Goal: Information Seeking & Learning: Check status

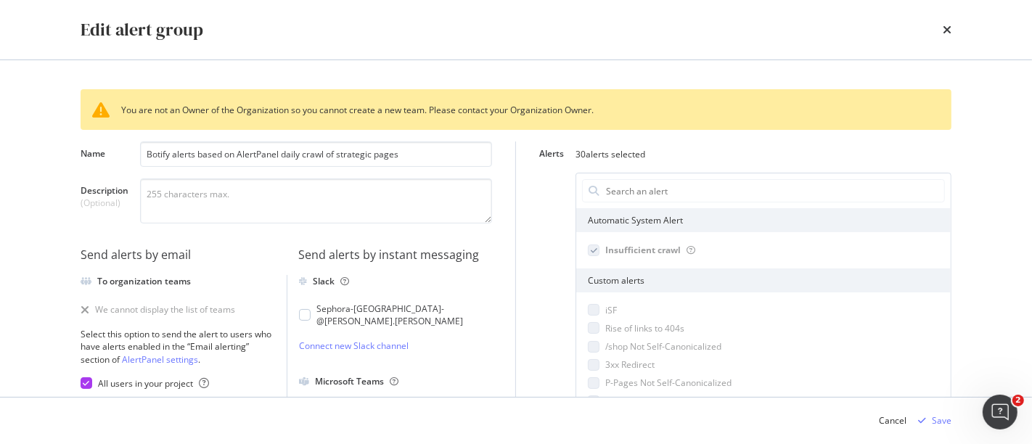
click at [928, 36] on div "times" at bounding box center [946, 29] width 9 height 25
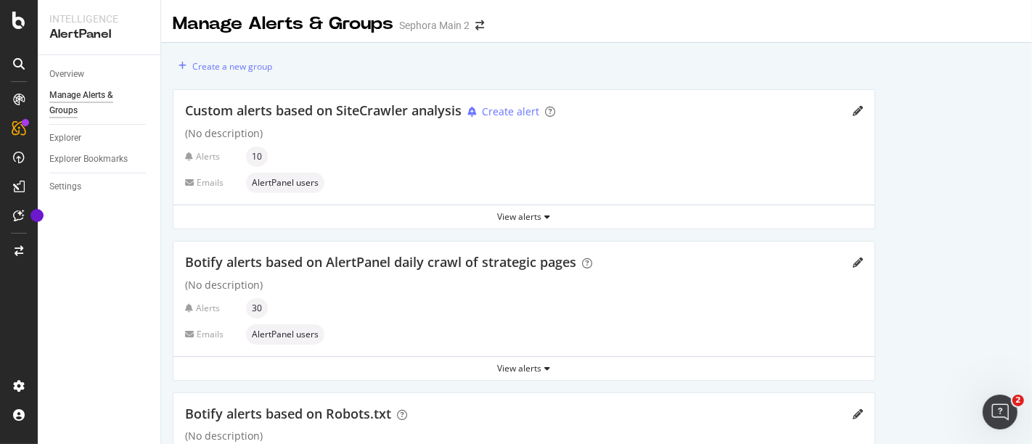
scroll to position [161, 0]
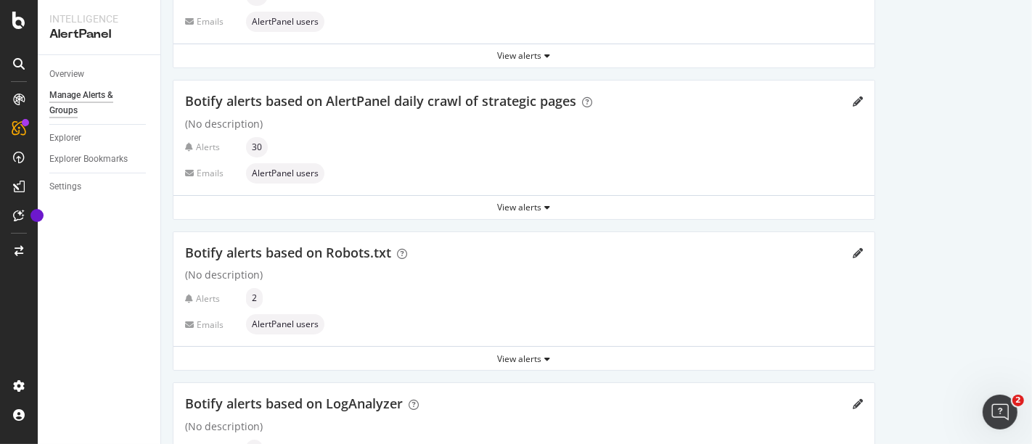
click at [74, 65] on div "Overview" at bounding box center [104, 74] width 111 height 21
click at [74, 73] on div "Overview" at bounding box center [66, 74] width 35 height 15
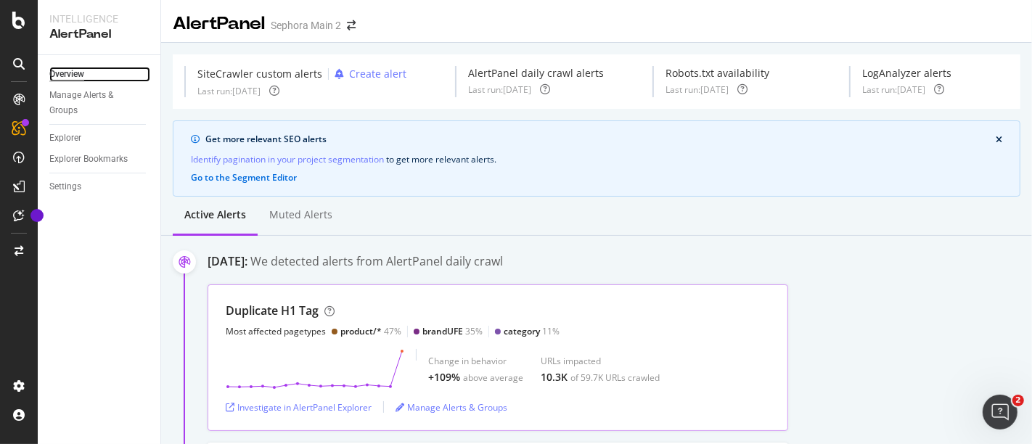
scroll to position [81, 0]
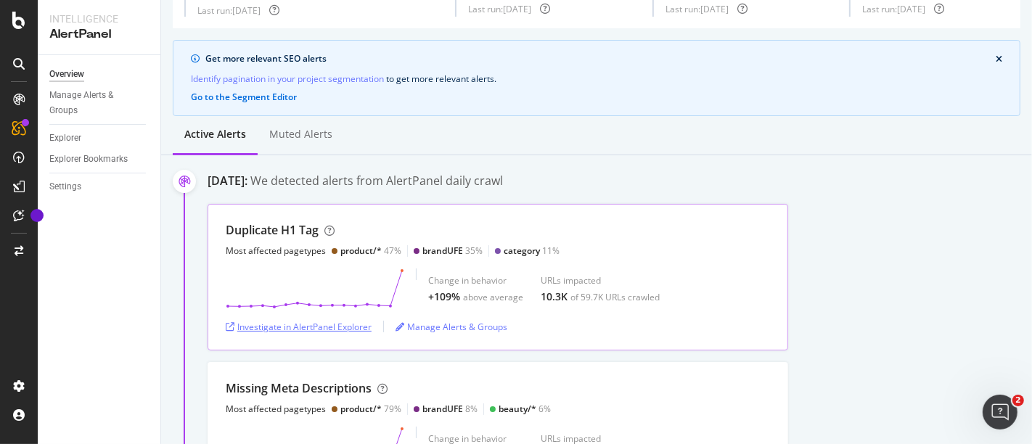
click at [346, 321] on div "Investigate in AlertPanel Explorer" at bounding box center [299, 327] width 146 height 12
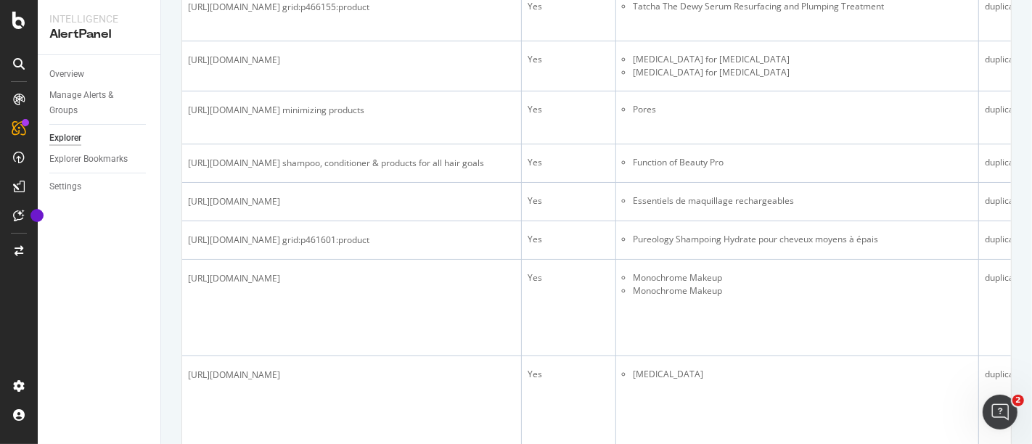
scroll to position [910, 0]
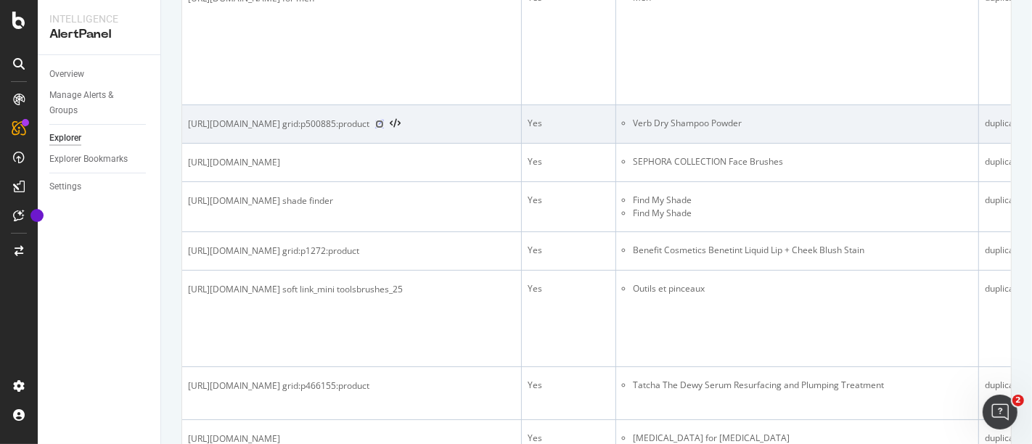
click at [384, 128] on icon at bounding box center [379, 124] width 9 height 9
click at [752, 130] on li "Verb Dry Shampoo Powder" at bounding box center [803, 123] width 340 height 13
click at [899, 144] on td "Verb Dry Shampoo Powder" at bounding box center [797, 124] width 363 height 38
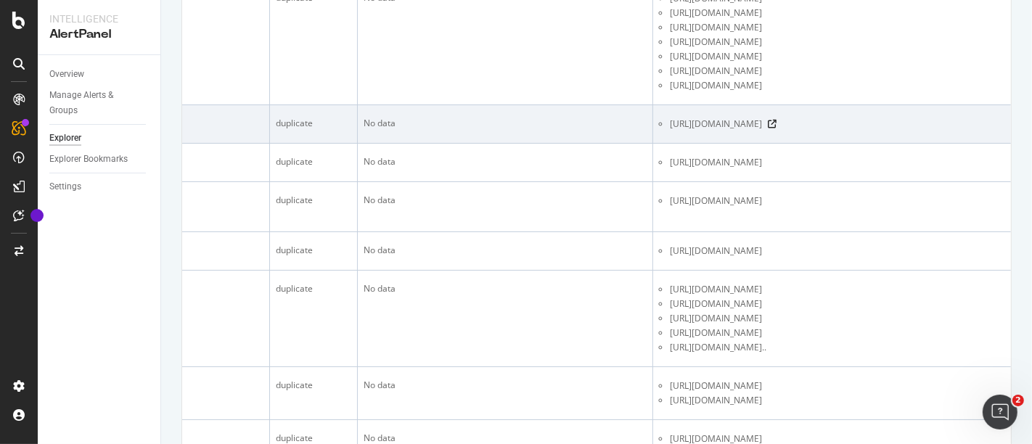
scroll to position [0, 734]
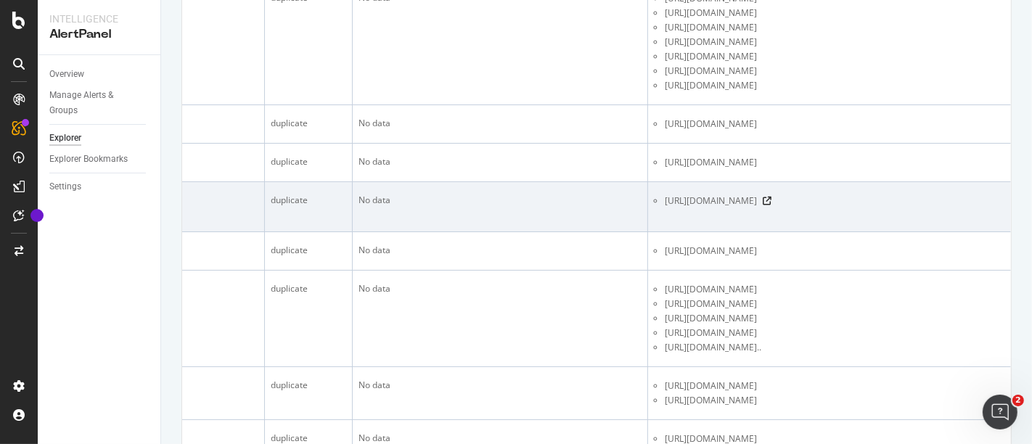
click at [757, 208] on span "https://www.sephora.com/beauty/foundation-shade-finder?icid2=foundation_shade_f…" at bounding box center [711, 201] width 92 height 15
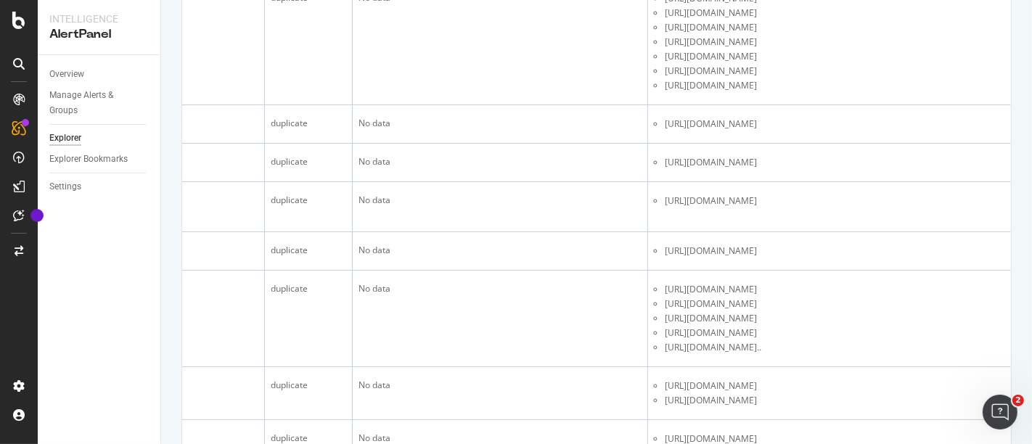
scroll to position [991, 0]
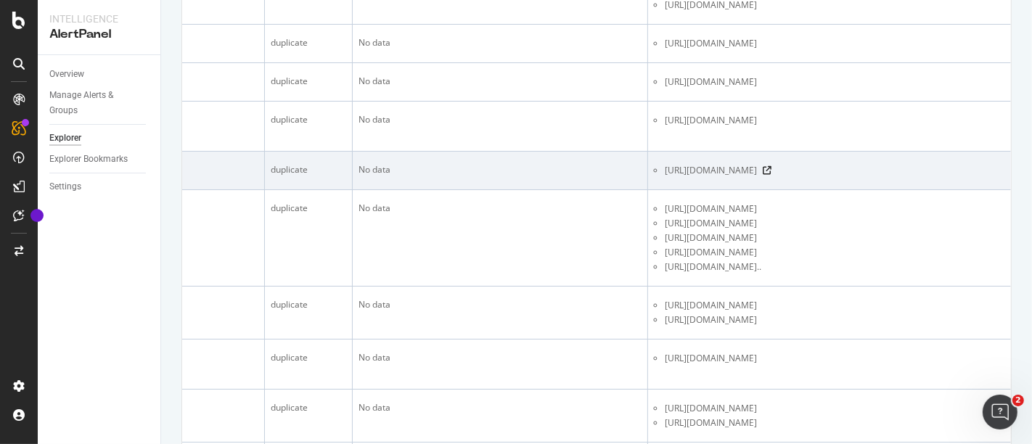
click at [912, 190] on td "https://www.sephora.com/ca/en/product/benetint-cheek-lip-stain-P1272?skuId=2869…" at bounding box center [829, 171] width 363 height 38
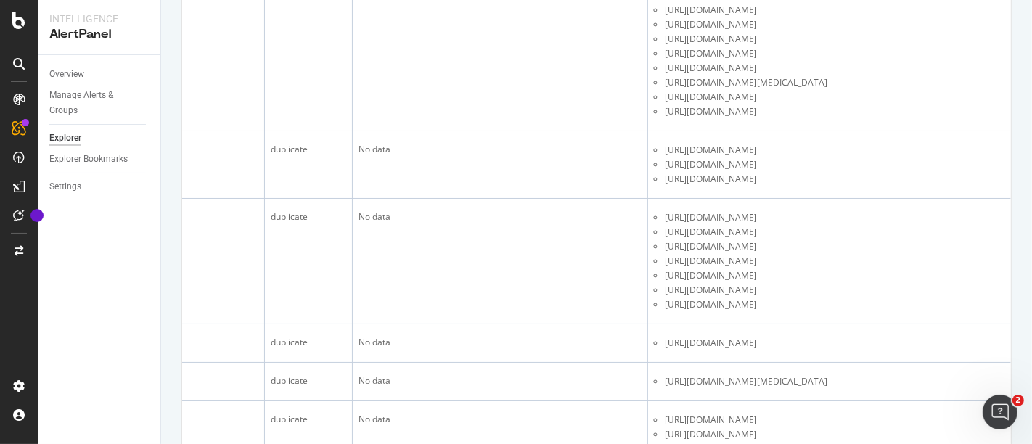
scroll to position [1749, 0]
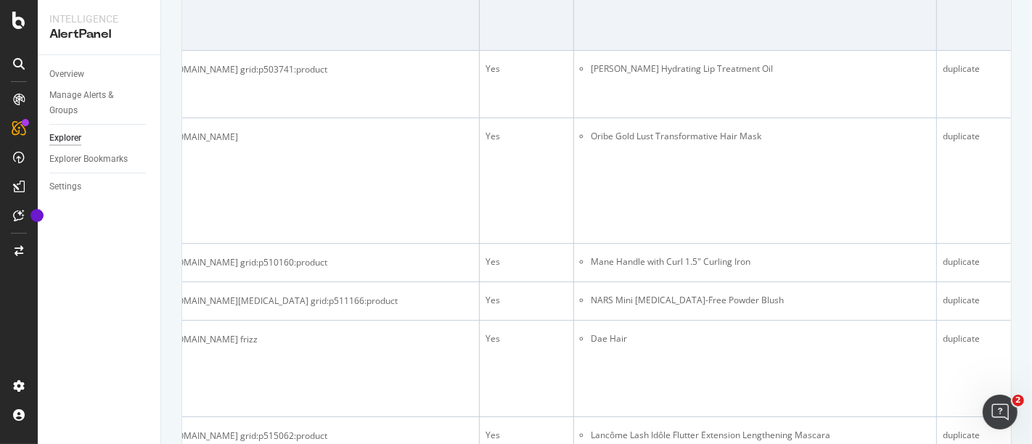
scroll to position [0, 0]
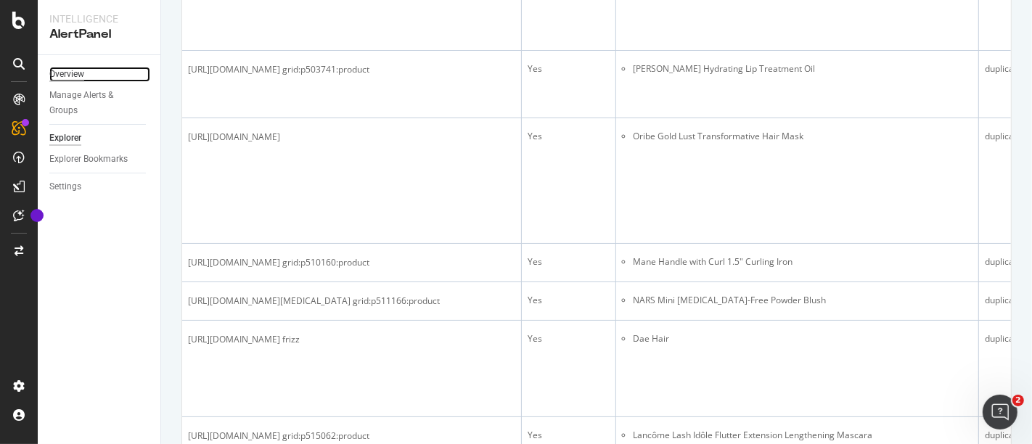
click at [64, 71] on div "Overview" at bounding box center [66, 74] width 35 height 15
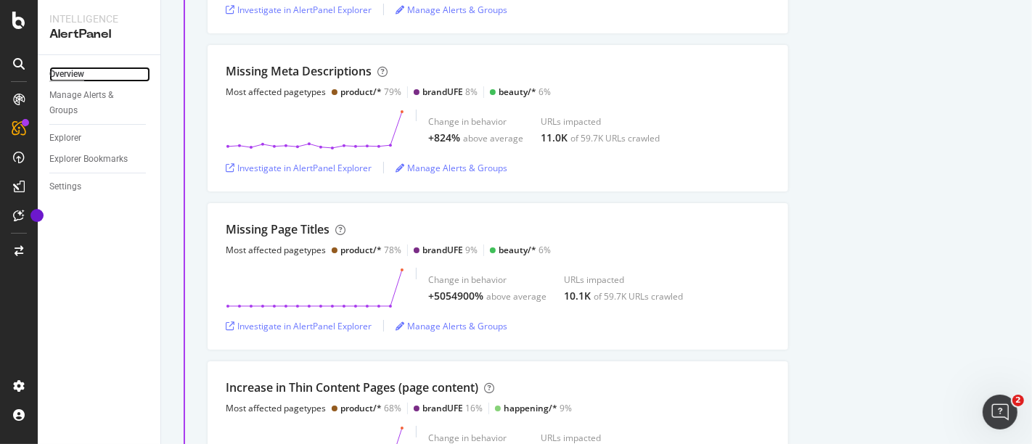
scroll to position [403, 0]
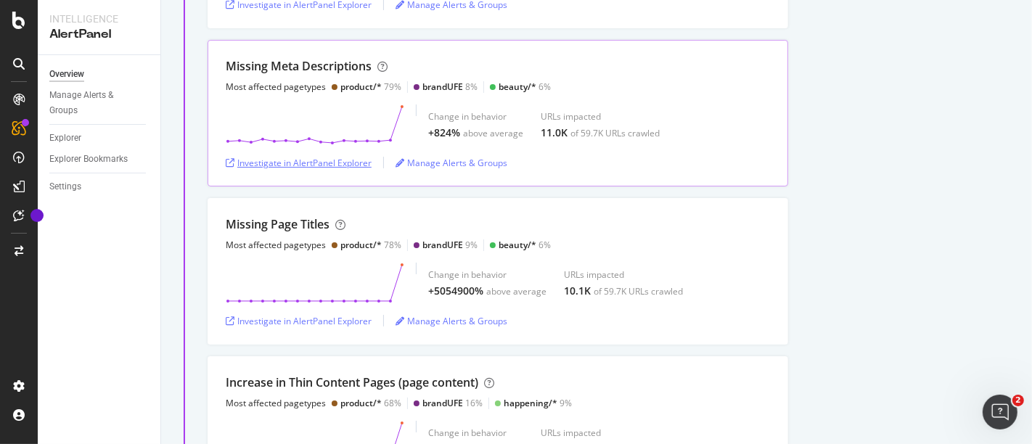
click at [334, 157] on div "Investigate in AlertPanel Explorer" at bounding box center [299, 163] width 146 height 12
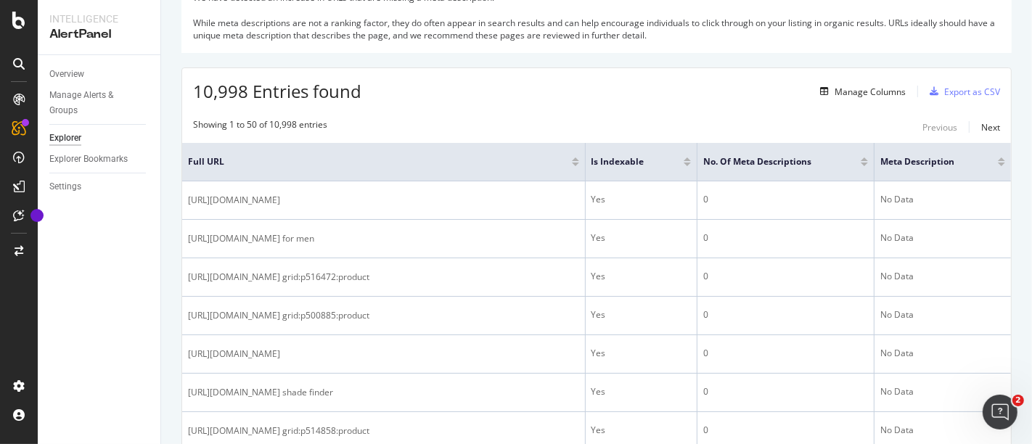
scroll to position [242, 0]
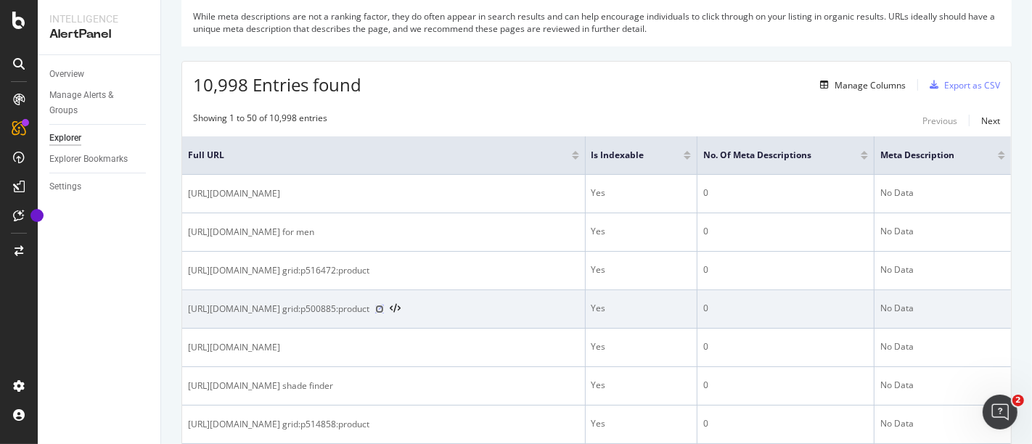
click at [384, 313] on icon at bounding box center [379, 309] width 9 height 9
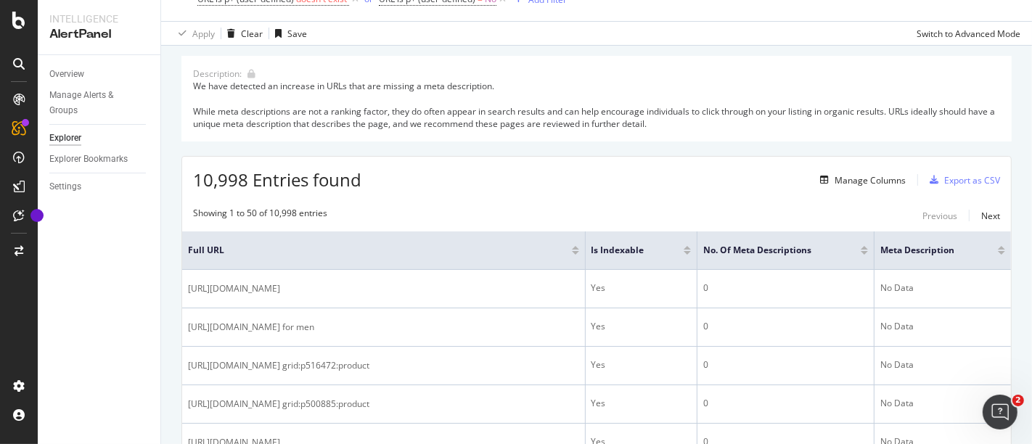
scroll to position [134, 0]
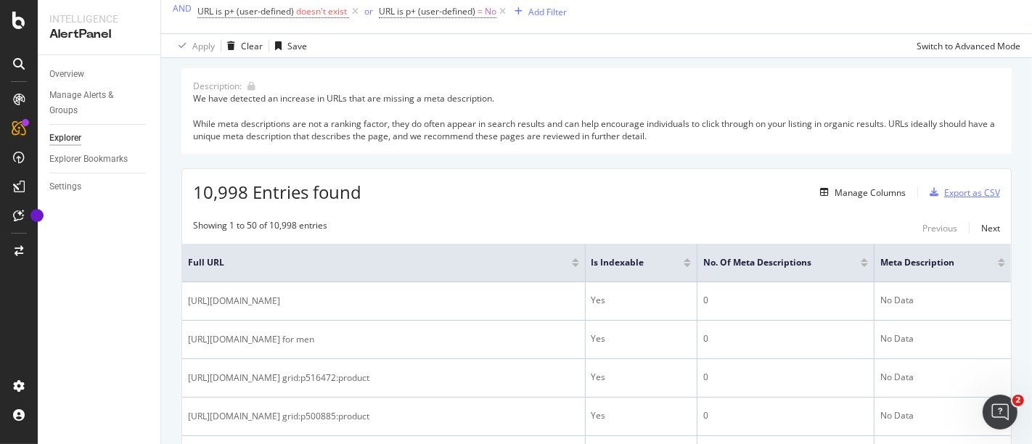
click at [968, 189] on div "Export as CSV" at bounding box center [972, 192] width 56 height 12
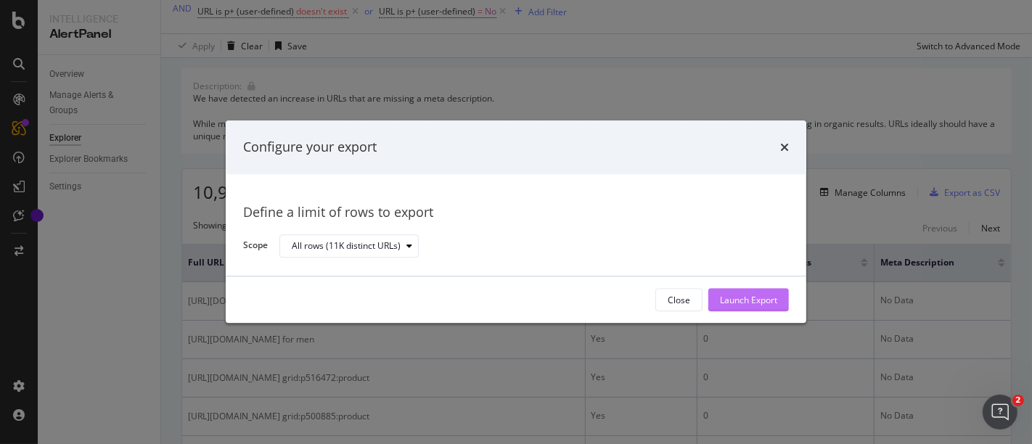
click at [760, 299] on div "Launch Export" at bounding box center [748, 300] width 57 height 12
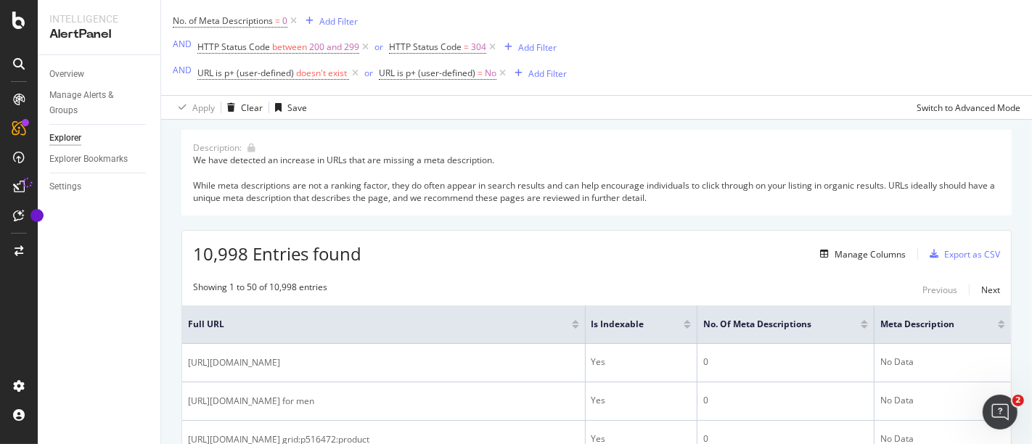
scroll to position [54, 0]
